Goal: Task Accomplishment & Management: Manage account settings

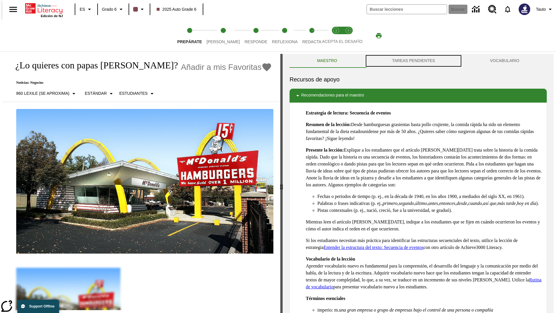
click at [414, 61] on button "TAREAS PENDIENTES" at bounding box center [414, 61] width 98 height 14
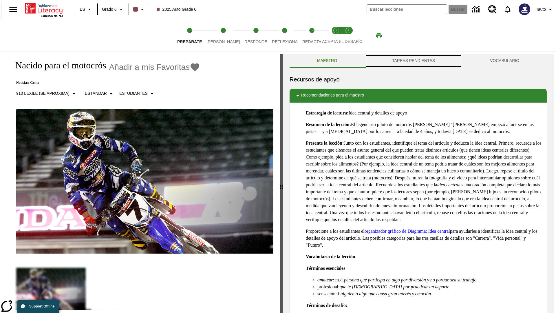
click at [414, 61] on button "TAREAS PENDIENTES" at bounding box center [414, 61] width 98 height 14
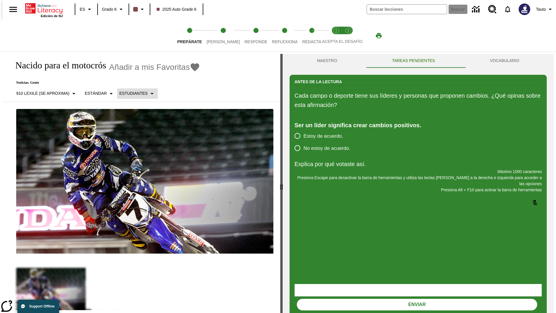
click at [133, 93] on p "Estudiantes" at bounding box center [133, 93] width 28 height 6
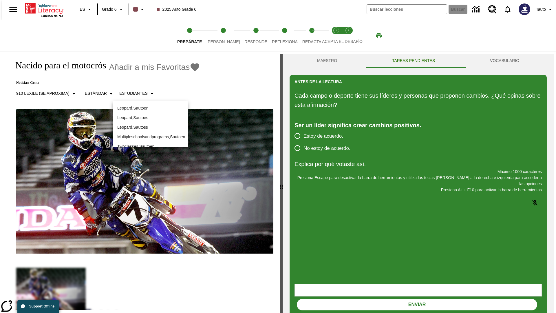
click at [150, 115] on p "Leopard , Sautoes" at bounding box center [150, 118] width 66 height 6
